Goal: Task Accomplishment & Management: Complete application form

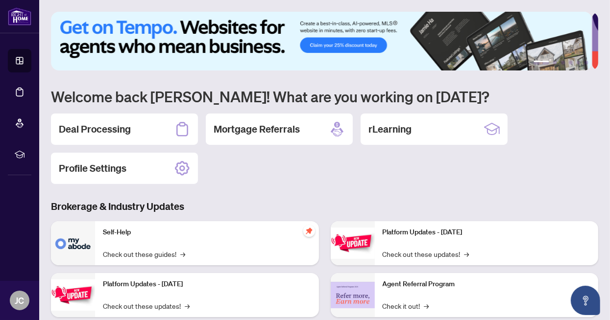
click at [130, 129] on div "Deal Processing" at bounding box center [124, 129] width 147 height 31
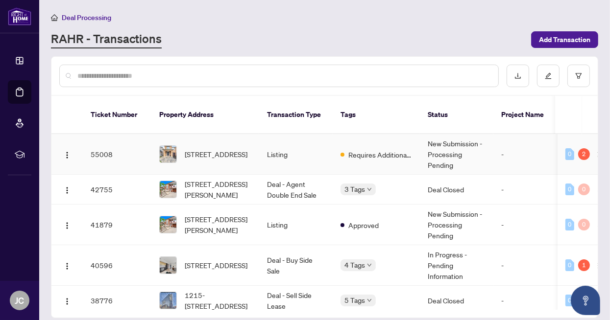
click at [280, 145] on td "Listing" at bounding box center [295, 154] width 73 height 41
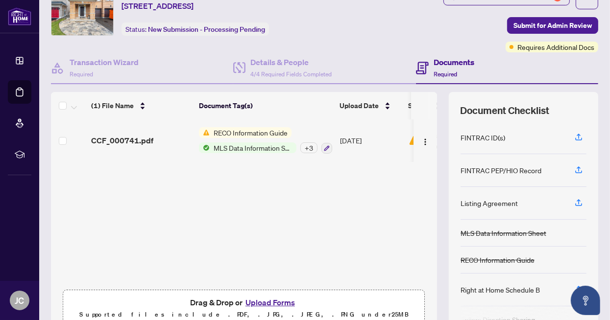
scroll to position [85, 0]
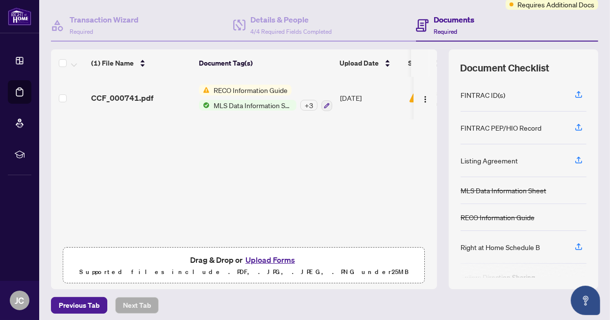
click at [271, 258] on button "Upload Forms" at bounding box center [270, 260] width 55 height 13
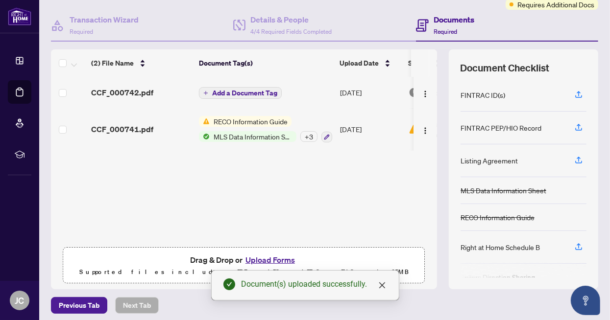
drag, startPoint x: 379, startPoint y: 285, endPoint x: 336, endPoint y: 255, distance: 52.1
click at [379, 284] on icon "close" at bounding box center [382, 286] width 8 height 8
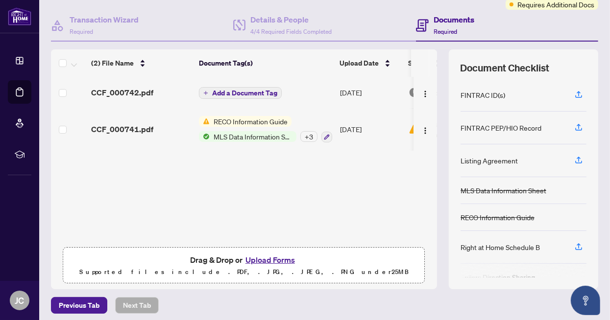
click at [248, 91] on span "Add a Document Tag" at bounding box center [244, 93] width 65 height 7
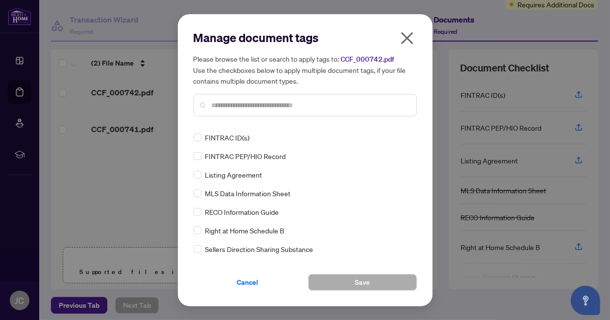
click at [238, 108] on input "text" at bounding box center [310, 105] width 197 height 11
type input "***"
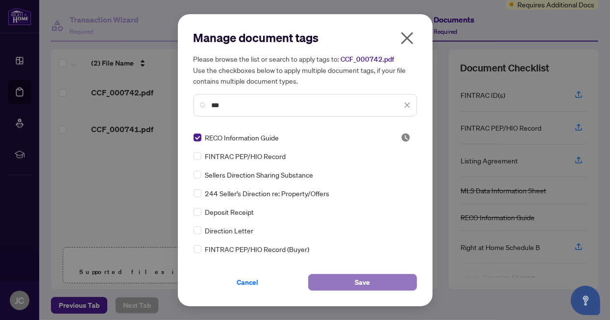
click at [346, 279] on button "Save" at bounding box center [362, 282] width 109 height 17
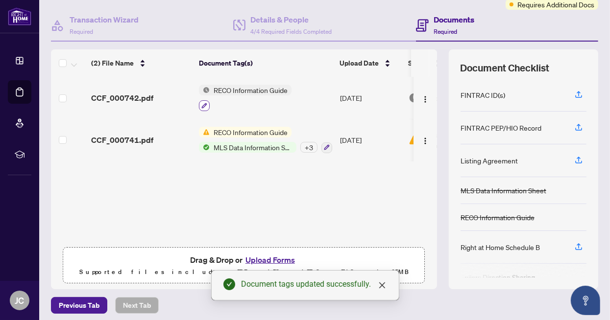
click at [199, 104] on button "button" at bounding box center [204, 105] width 11 height 11
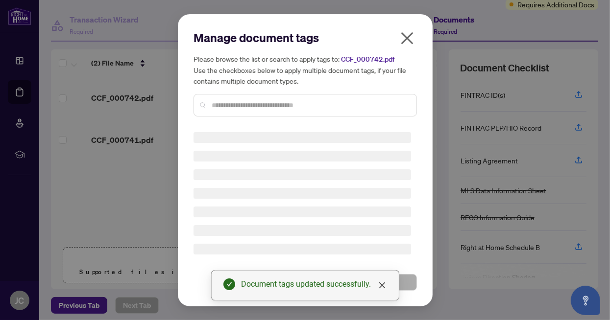
click at [218, 105] on input "text" at bounding box center [310, 105] width 197 height 11
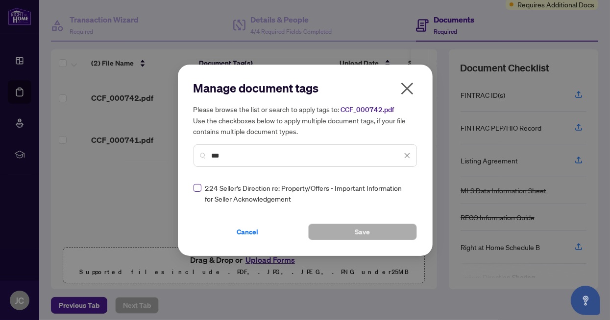
type input "***"
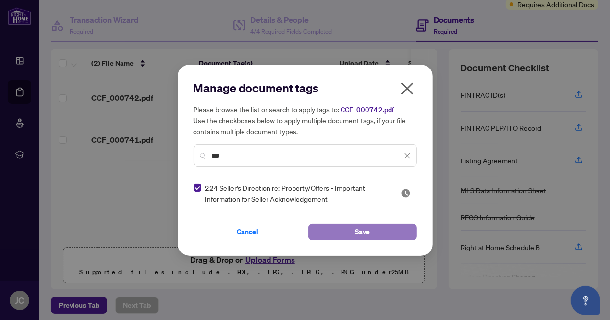
click at [369, 229] on span "Save" at bounding box center [362, 232] width 15 height 16
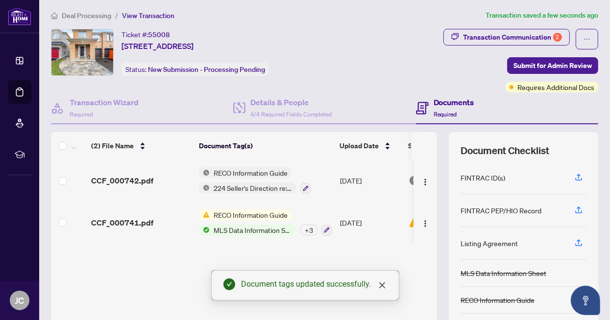
scroll to position [0, 0]
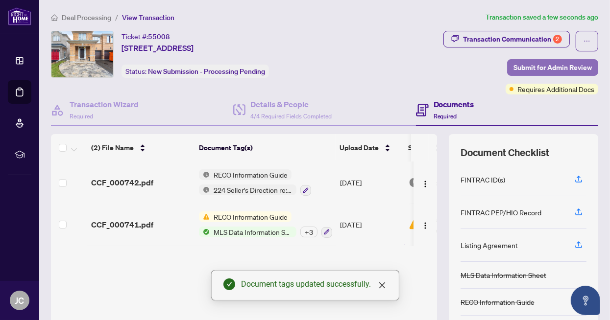
click at [546, 69] on span "Submit for Admin Review" at bounding box center [552, 68] width 78 height 16
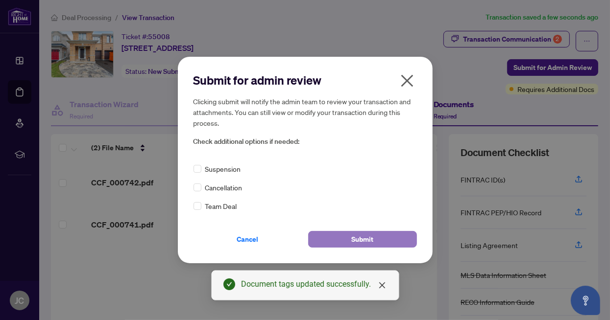
click at [358, 241] on span "Submit" at bounding box center [362, 240] width 22 height 16
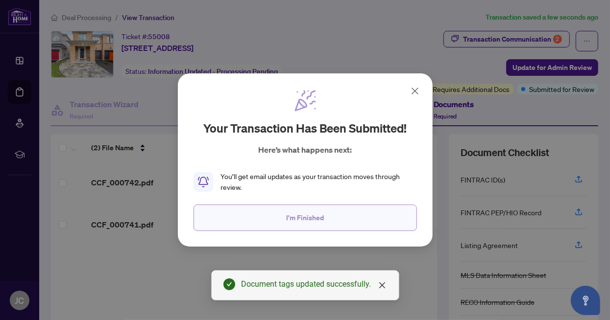
click at [310, 211] on span "I'm Finished" at bounding box center [305, 218] width 38 height 16
